Goal: Task Accomplishment & Management: Use online tool/utility

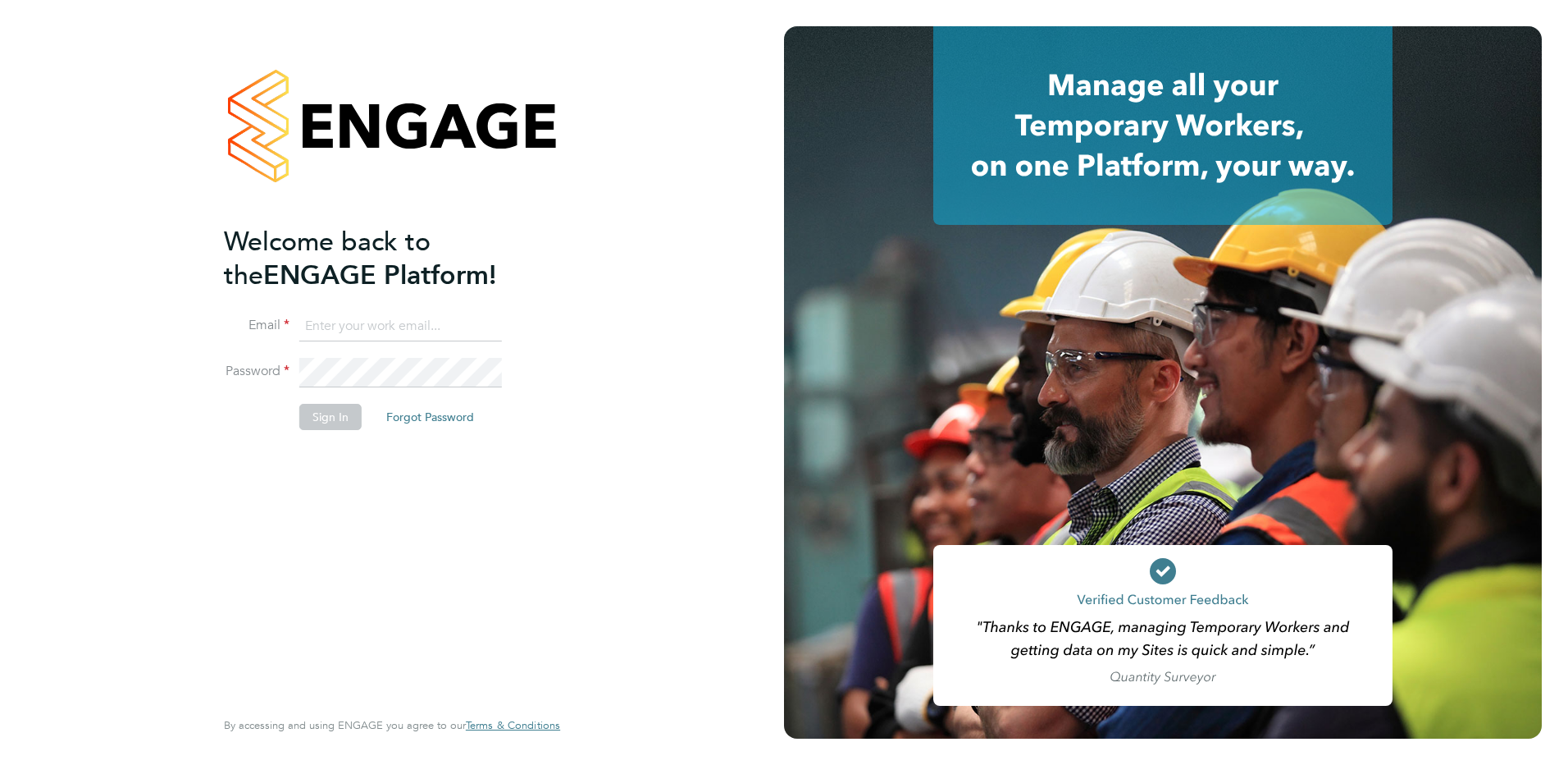
type input "allyx@rec-solutions.net"
click at [333, 414] on button "Sign In" at bounding box center [330, 417] width 62 height 26
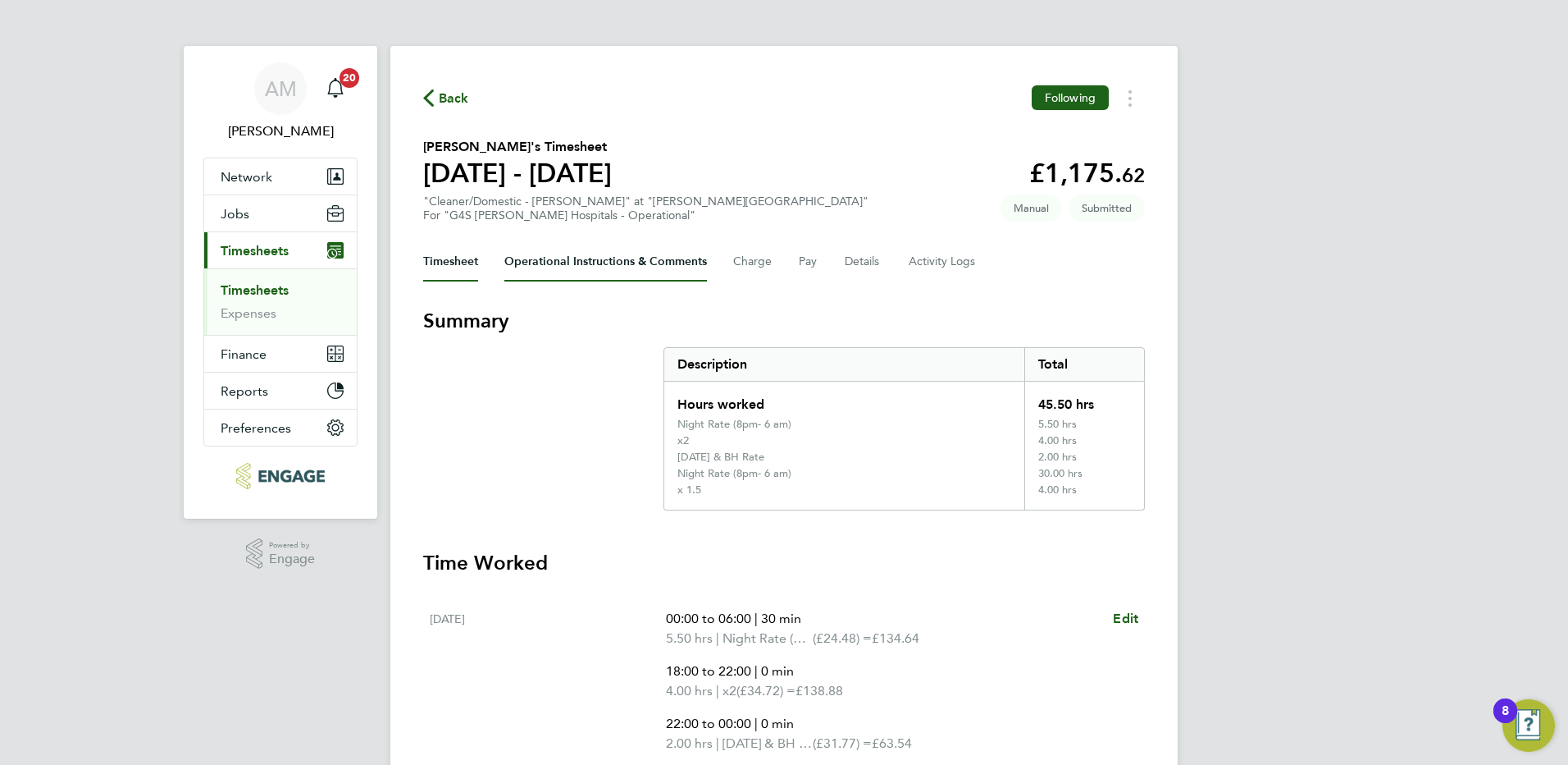
click at [553, 267] on Comments-tab "Operational Instructions & Comments" at bounding box center [606, 262] width 202 height 39
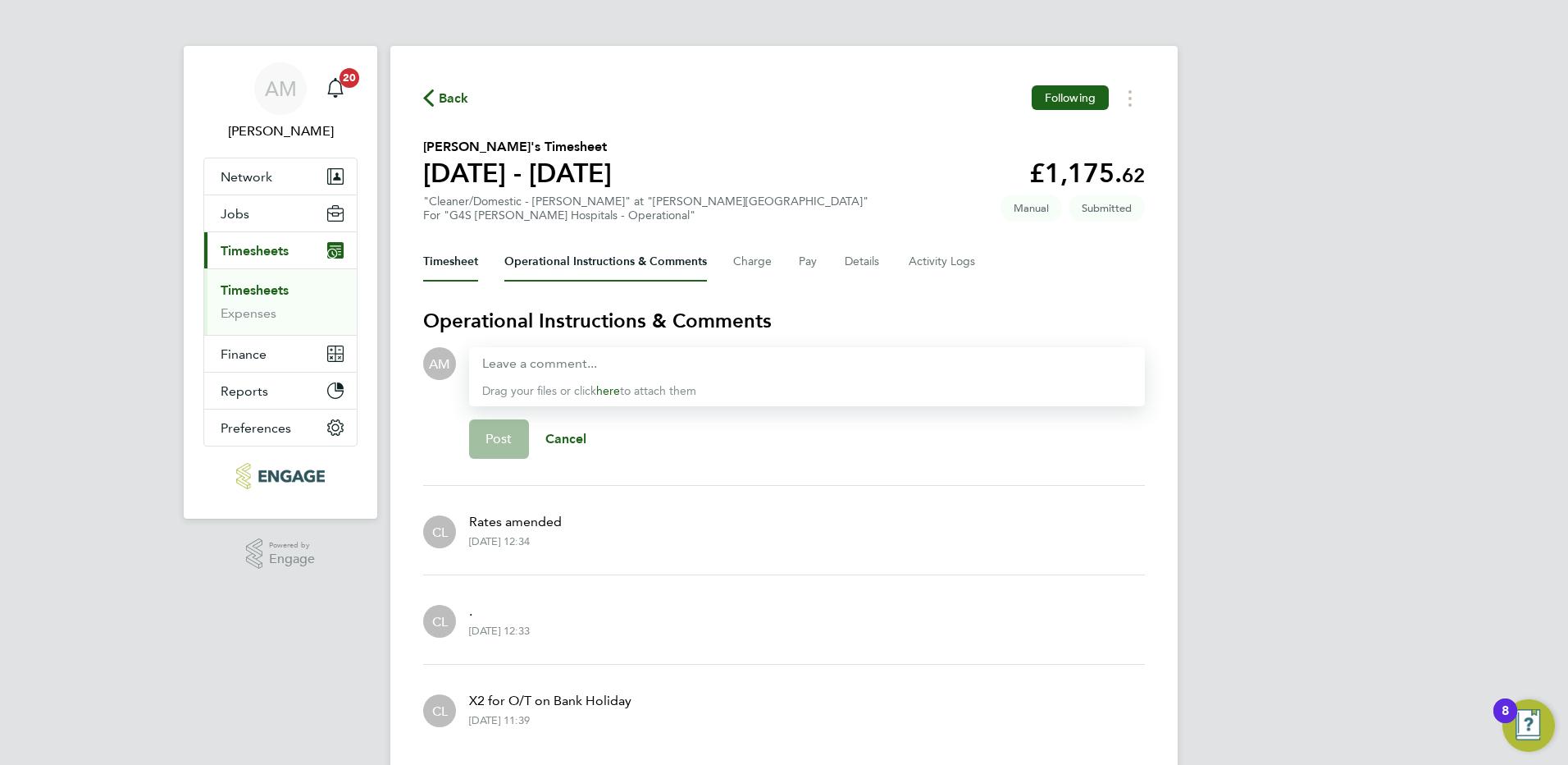
click at [454, 260] on button "Timesheet" at bounding box center [450, 262] width 55 height 39
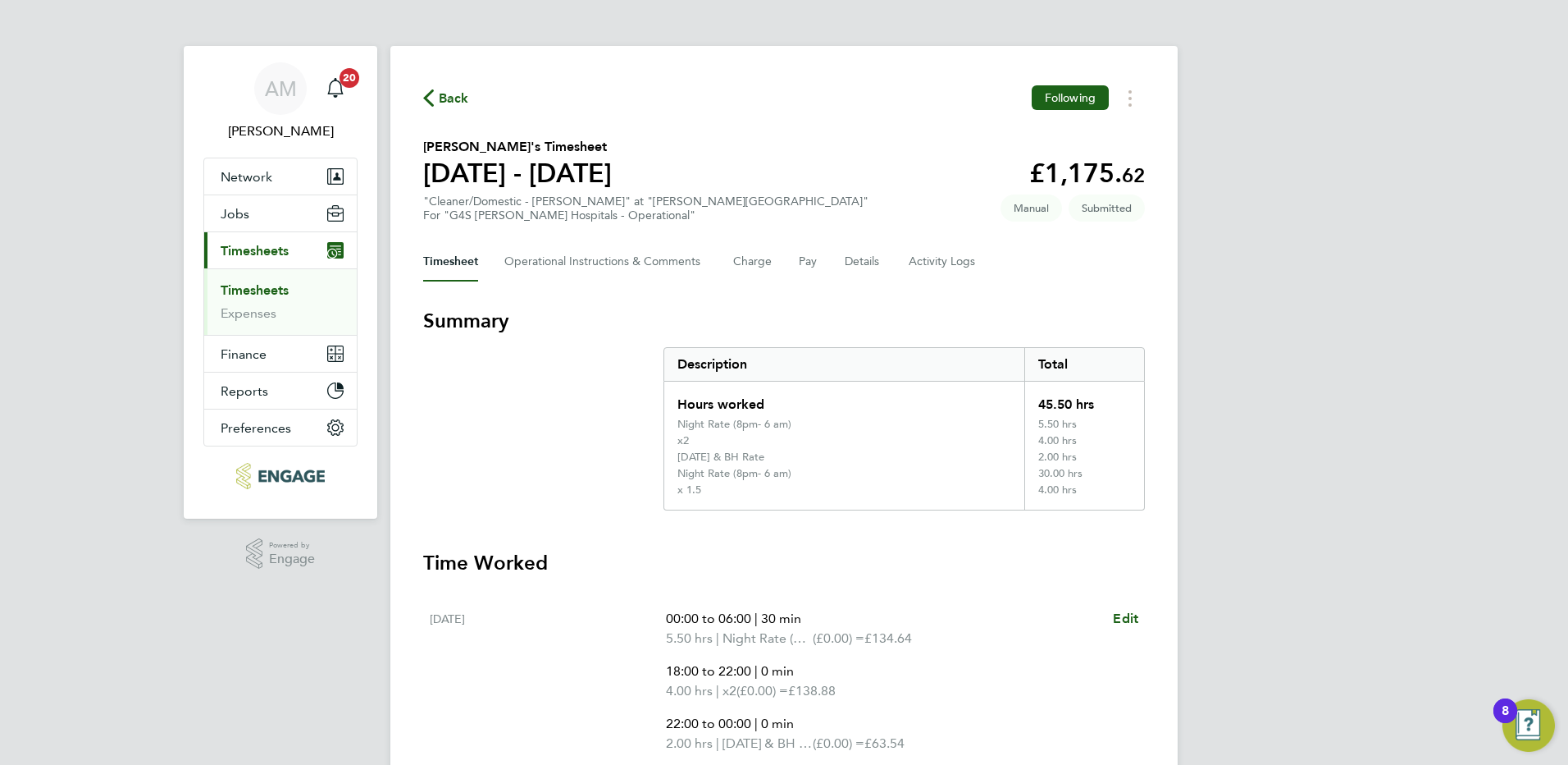
click at [444, 94] on span "Back" at bounding box center [454, 97] width 31 height 19
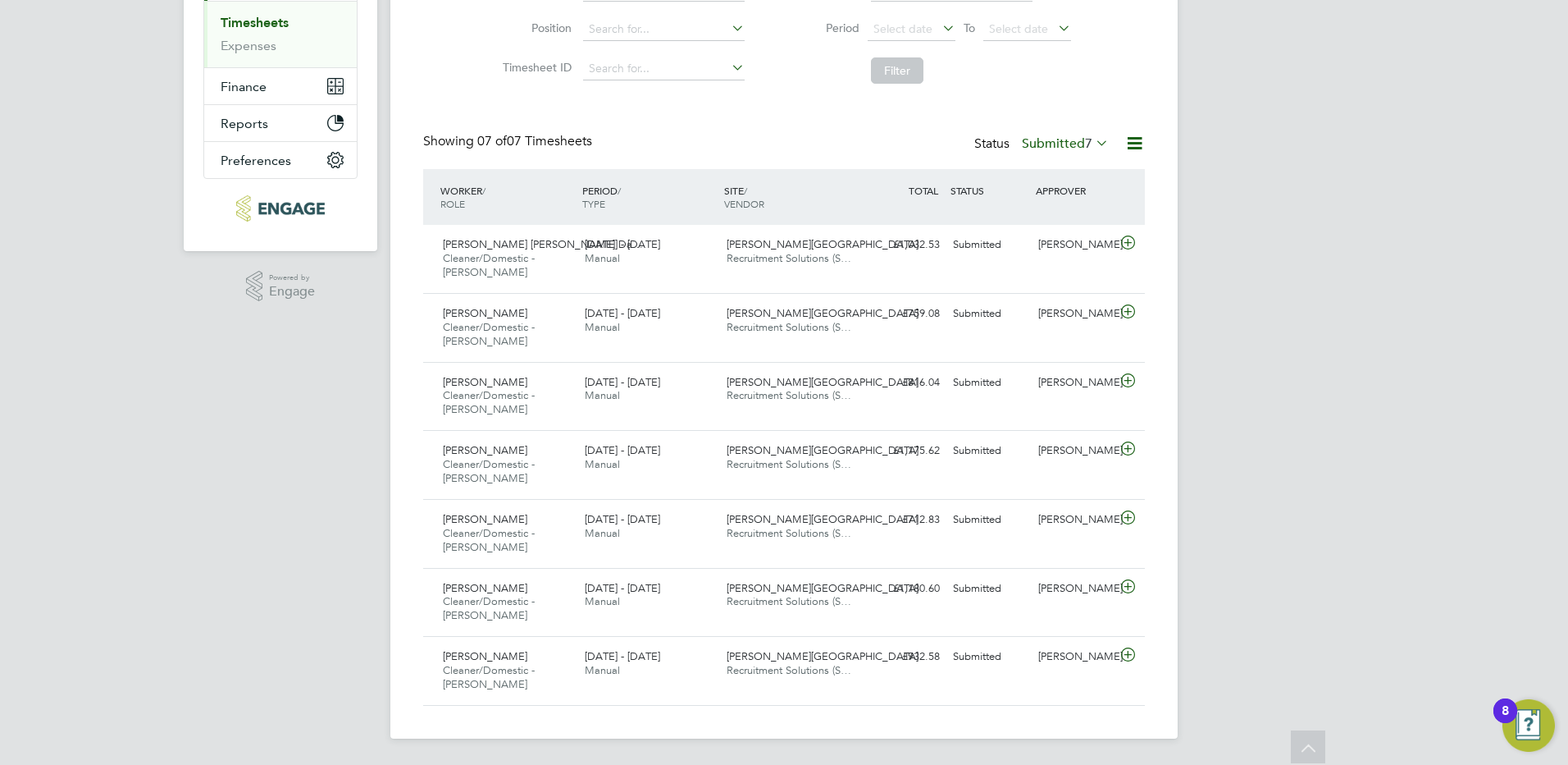
click at [1093, 144] on icon at bounding box center [1093, 142] width 0 height 23
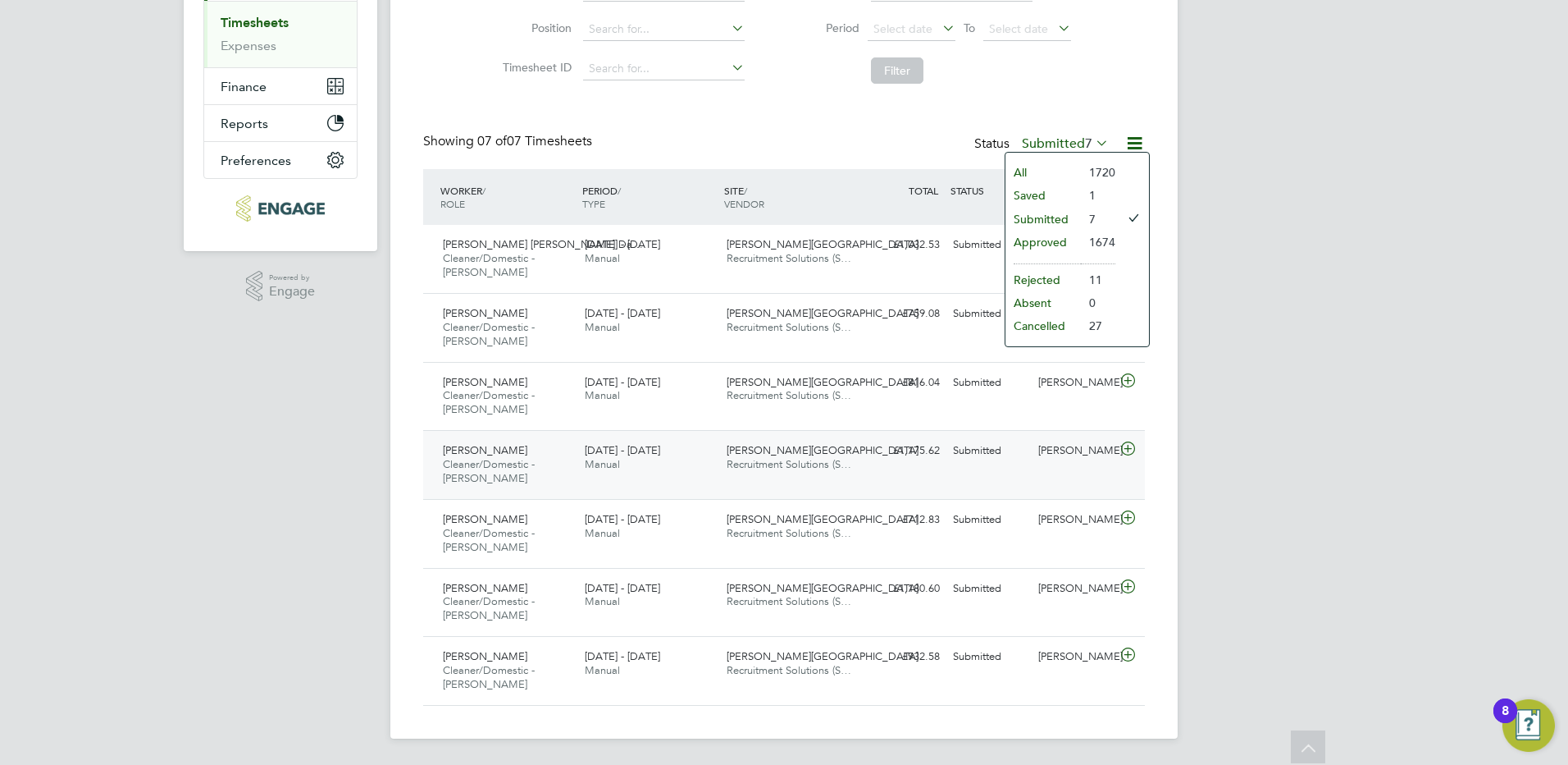
click at [1131, 449] on icon at bounding box center [1128, 448] width 20 height 13
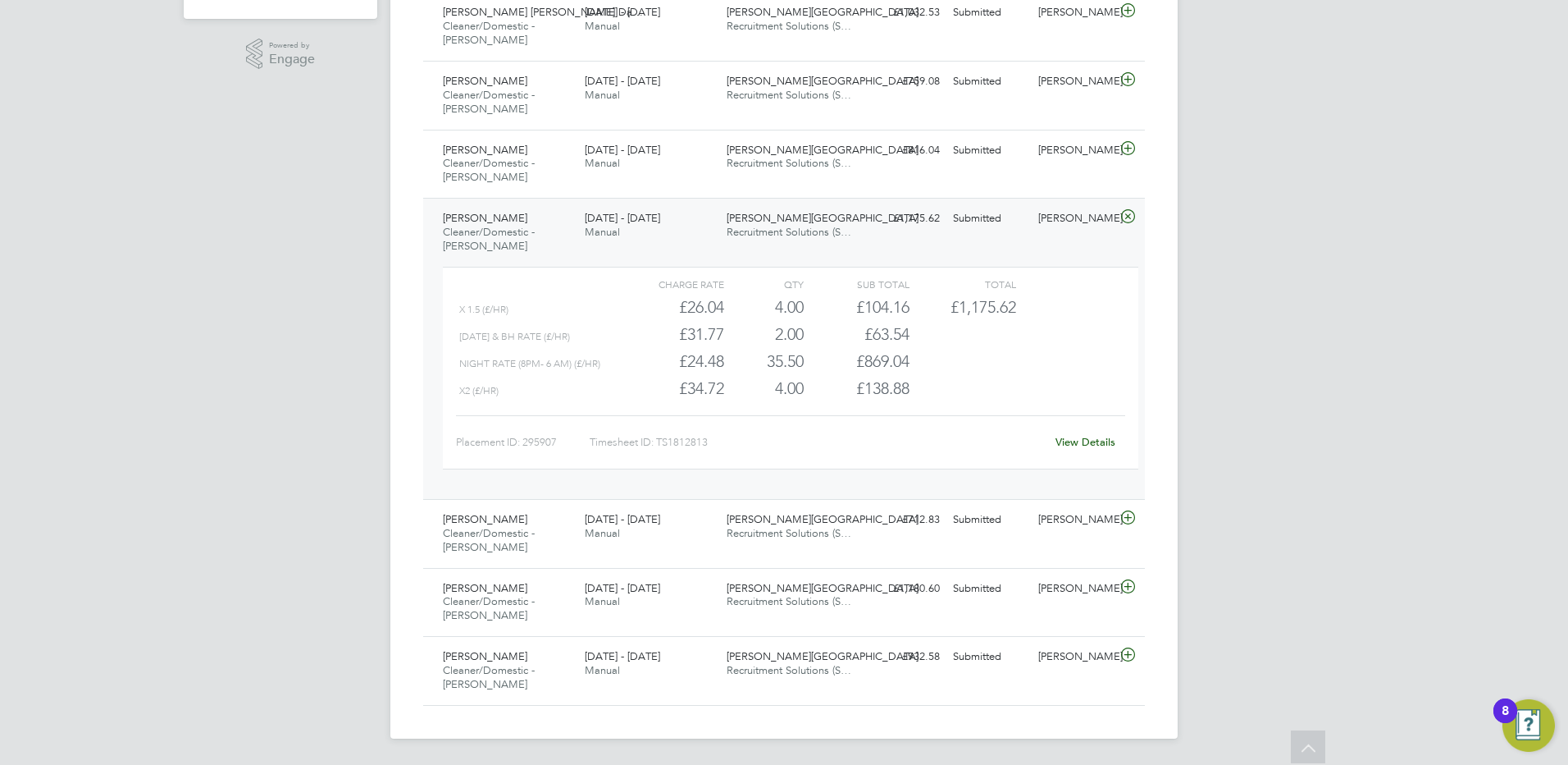
click at [1085, 446] on link "View Details" at bounding box center [1086, 442] width 60 height 14
